Goal: Navigation & Orientation: Find specific page/section

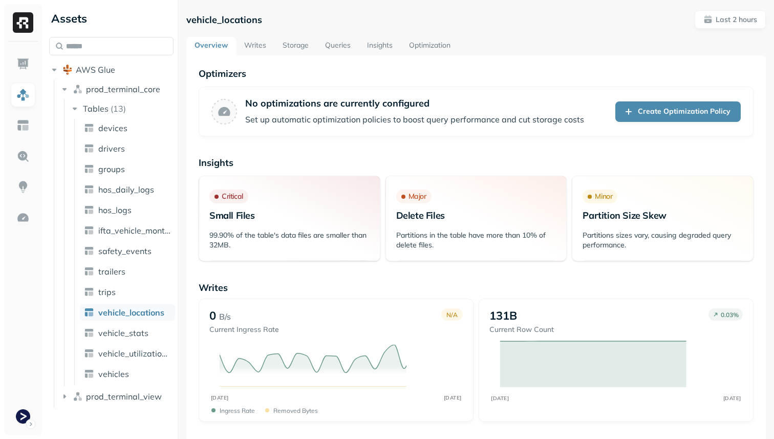
click at [417, 37] on link "Optimization" at bounding box center [430, 46] width 58 height 18
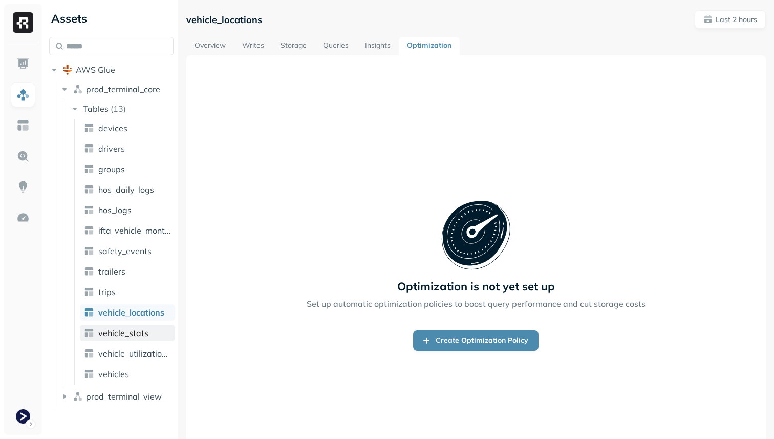
click at [130, 329] on span "vehicle_stats" at bounding box center [123, 333] width 50 height 10
click at [127, 319] on link "vehicle_locations" at bounding box center [127, 312] width 95 height 16
click at [127, 330] on span "vehicle_stats" at bounding box center [123, 333] width 50 height 10
